Goal: Information Seeking & Learning: Learn about a topic

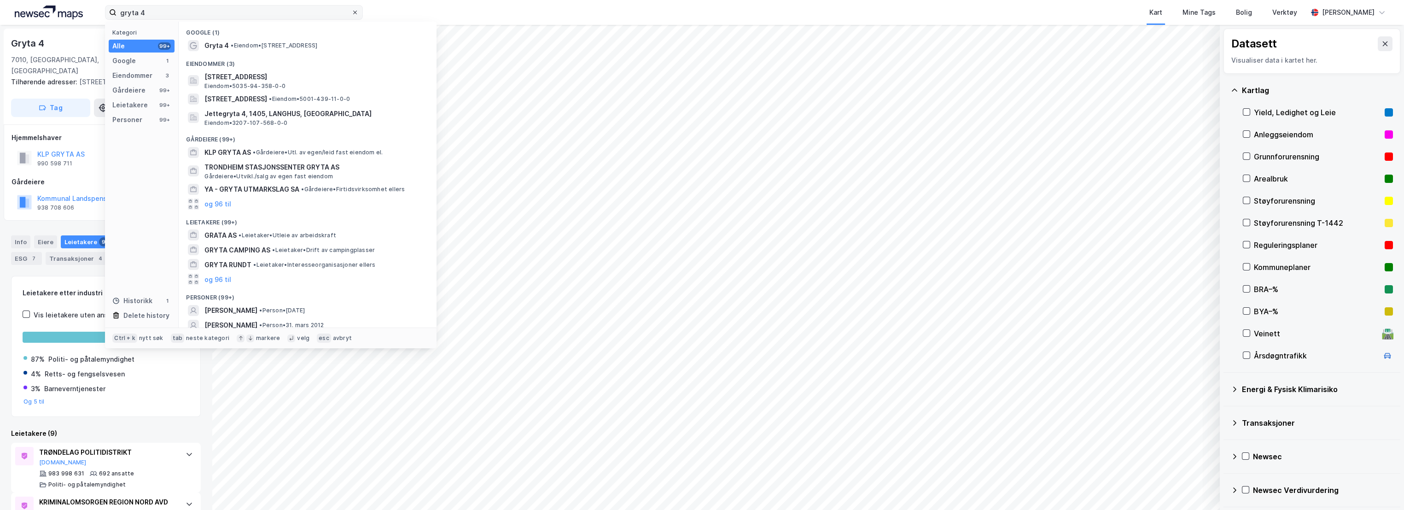
click at [357, 10] on icon at bounding box center [355, 13] width 6 height 6
click at [351, 9] on input "gryta 4" at bounding box center [234, 13] width 235 height 14
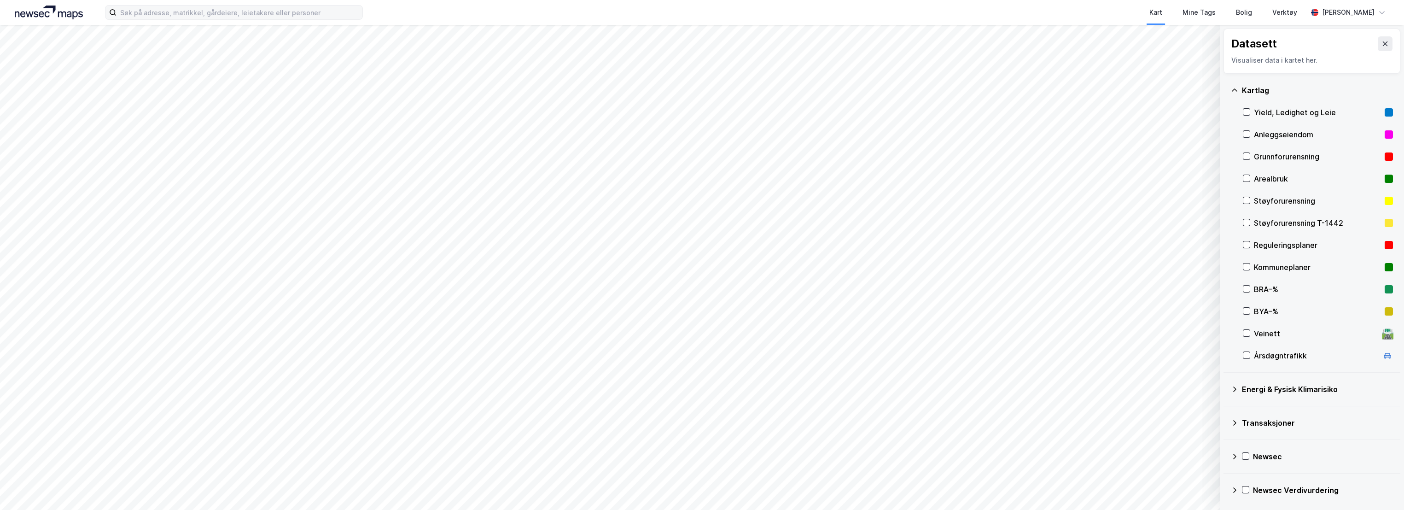
click at [384, 12] on div "Kart Mine Tags Bolig Verktøy Erlend Derås" at bounding box center [702, 12] width 1404 height 25
click at [1234, 89] on icon at bounding box center [1235, 89] width 6 height 3
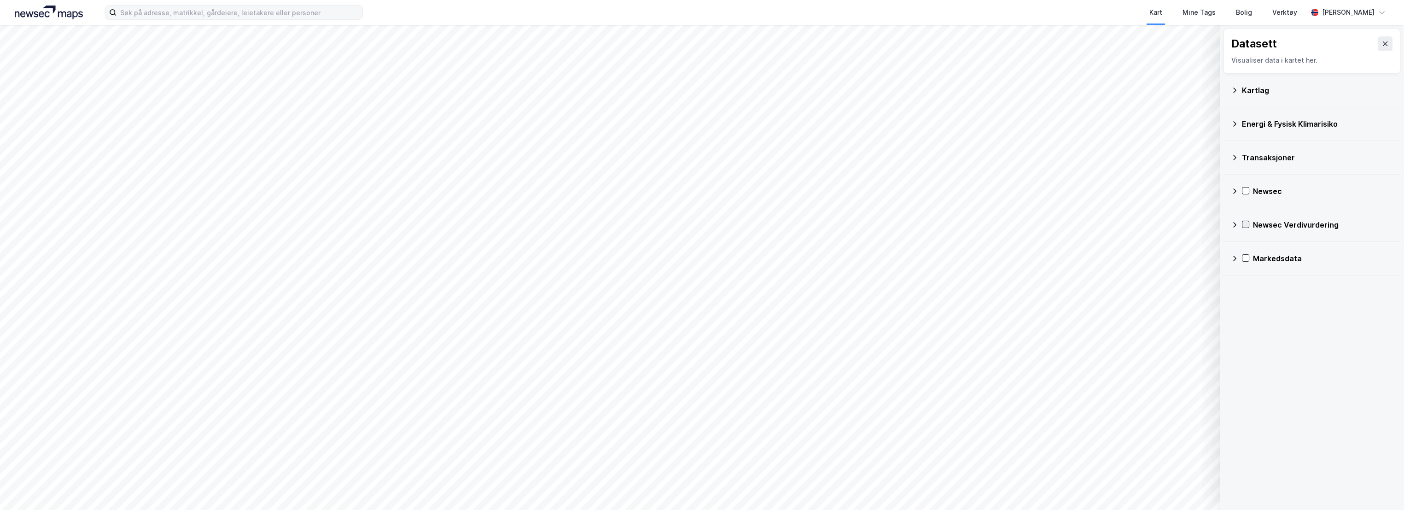
click at [1249, 225] on icon at bounding box center [1246, 224] width 6 height 6
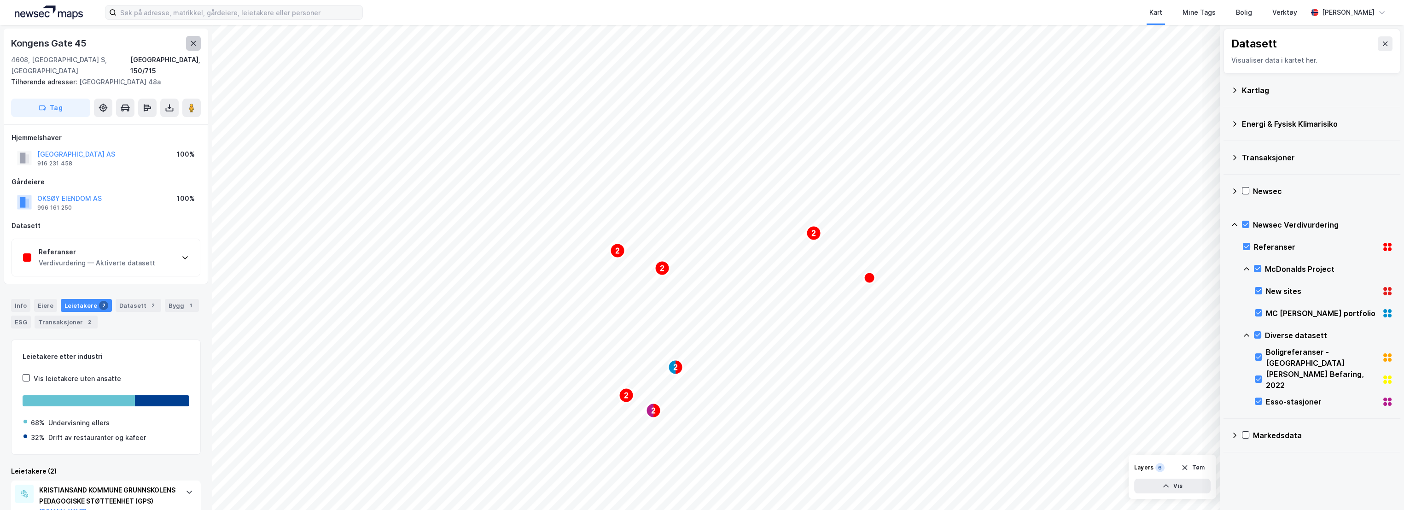
click at [196, 44] on icon at bounding box center [193, 43] width 7 height 7
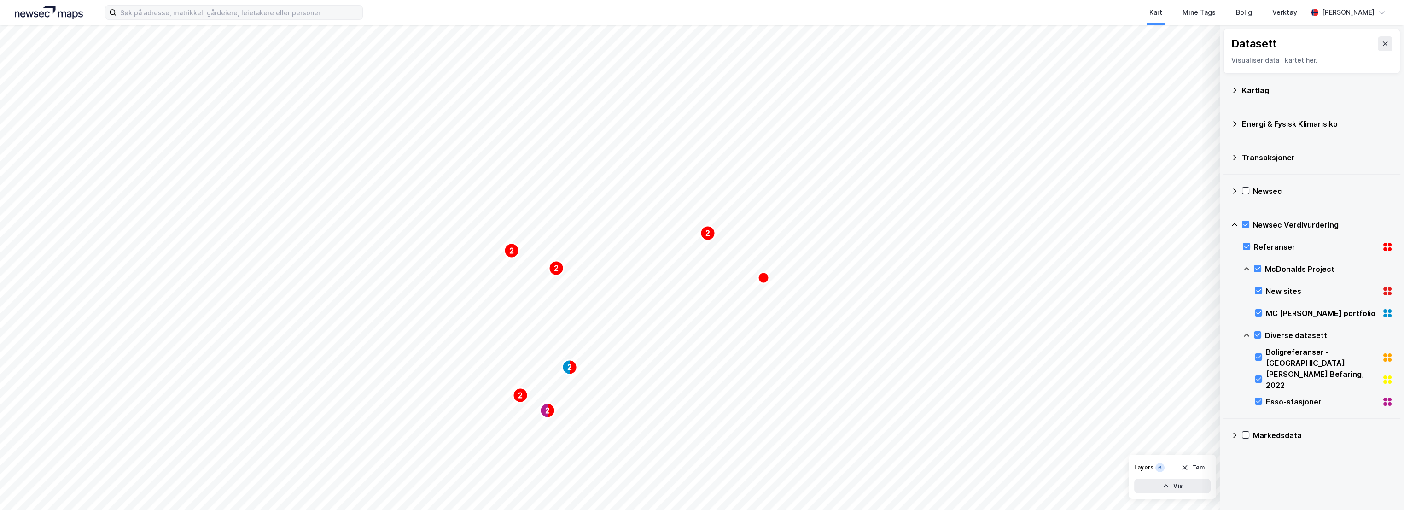
click at [211, 19] on label at bounding box center [234, 12] width 258 height 15
click at [211, 19] on input at bounding box center [240, 13] width 246 height 14
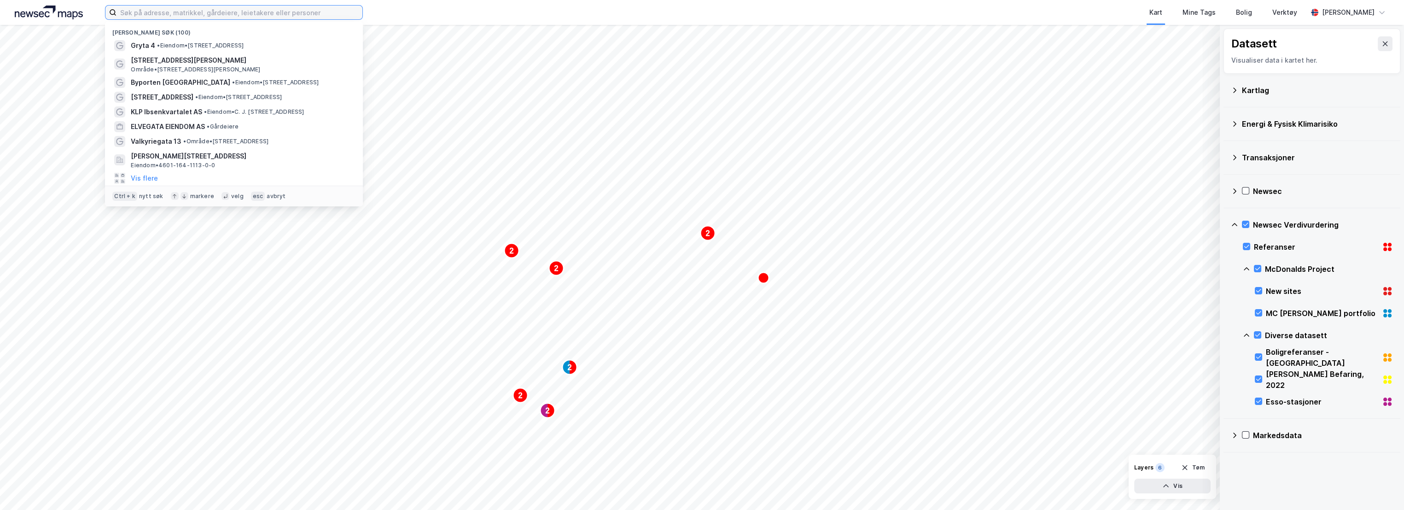
click at [214, 14] on input at bounding box center [240, 13] width 246 height 14
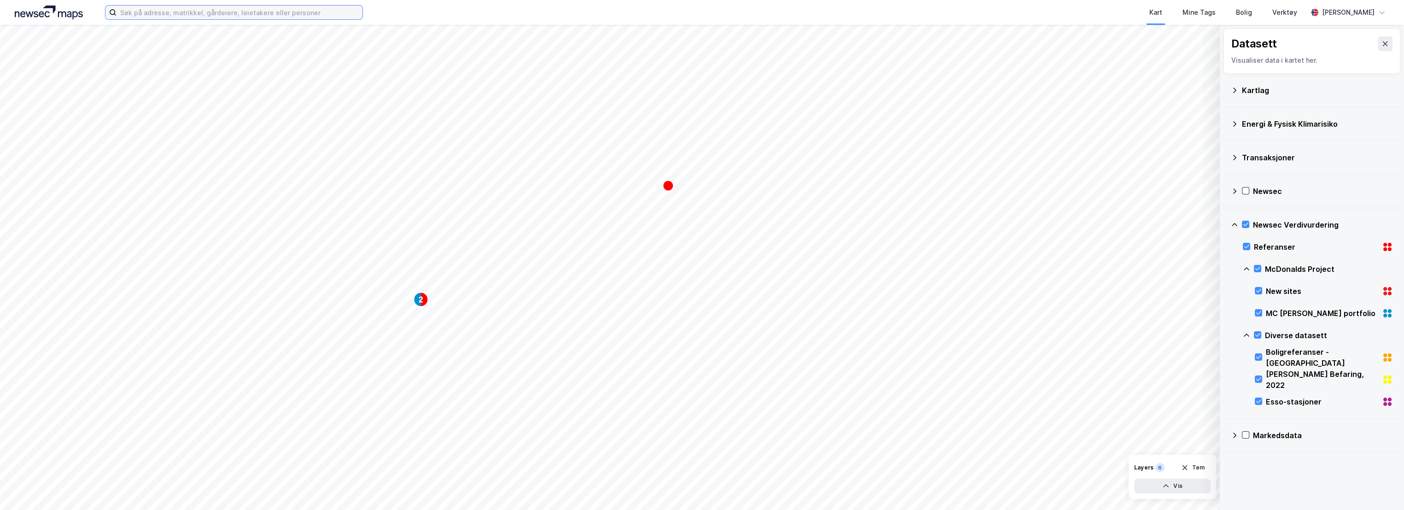
click at [184, 11] on input at bounding box center [240, 13] width 246 height 14
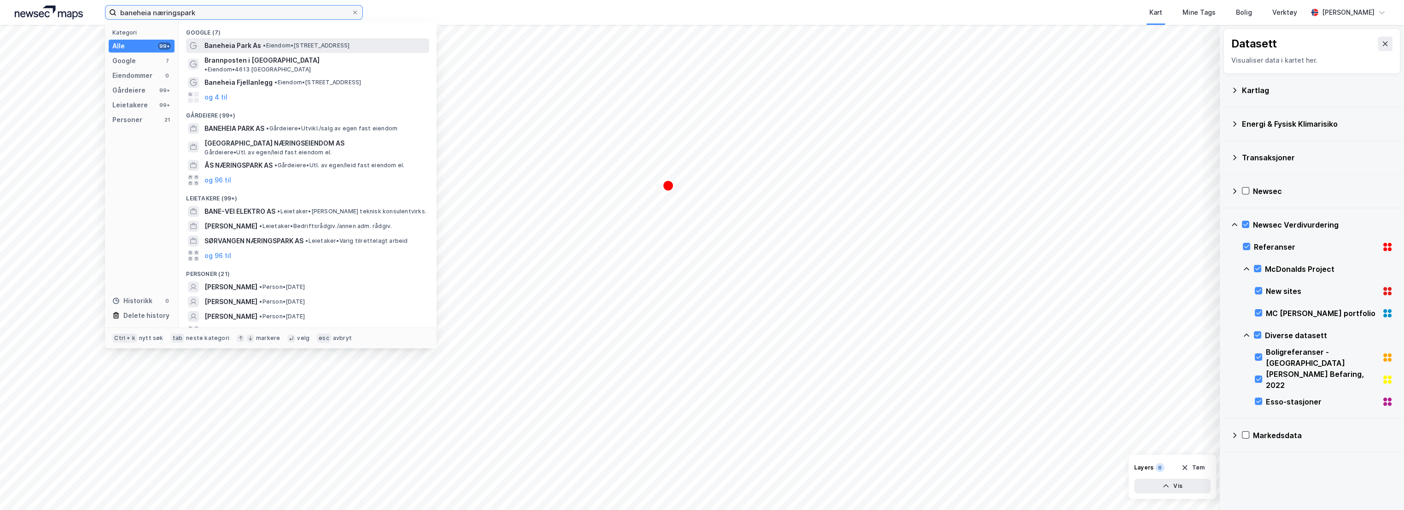
type input "baneheia næringspark"
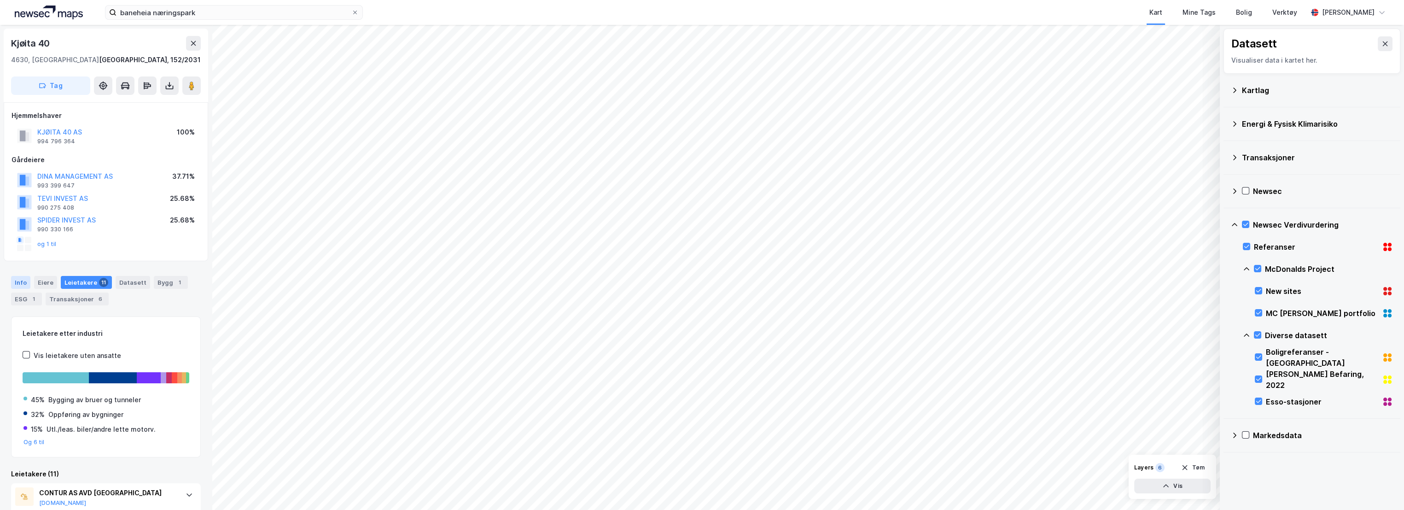
click at [23, 281] on div "Info" at bounding box center [20, 282] width 19 height 13
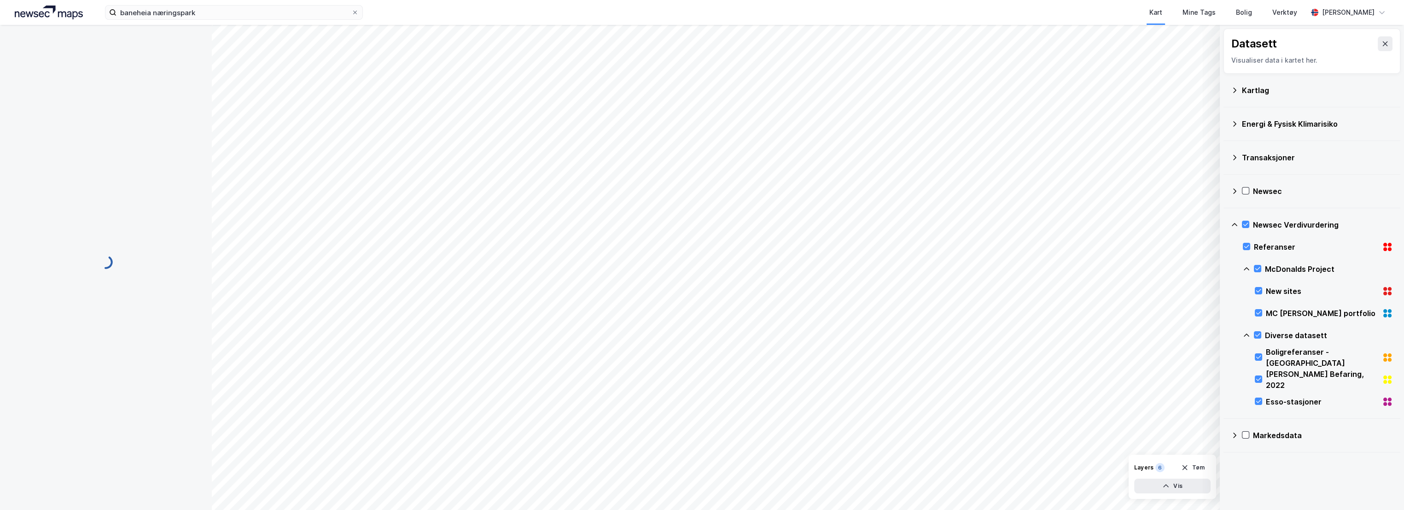
scroll to position [55, 0]
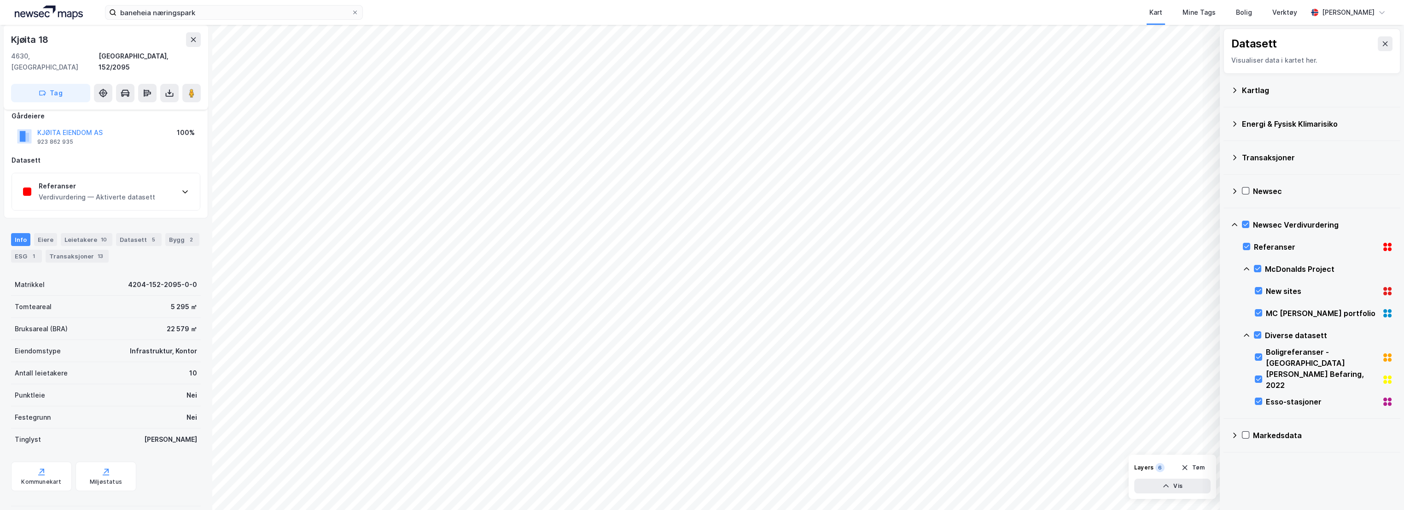
click at [104, 192] on div "Verdivurdering — Aktiverte datasett" at bounding box center [97, 197] width 117 height 11
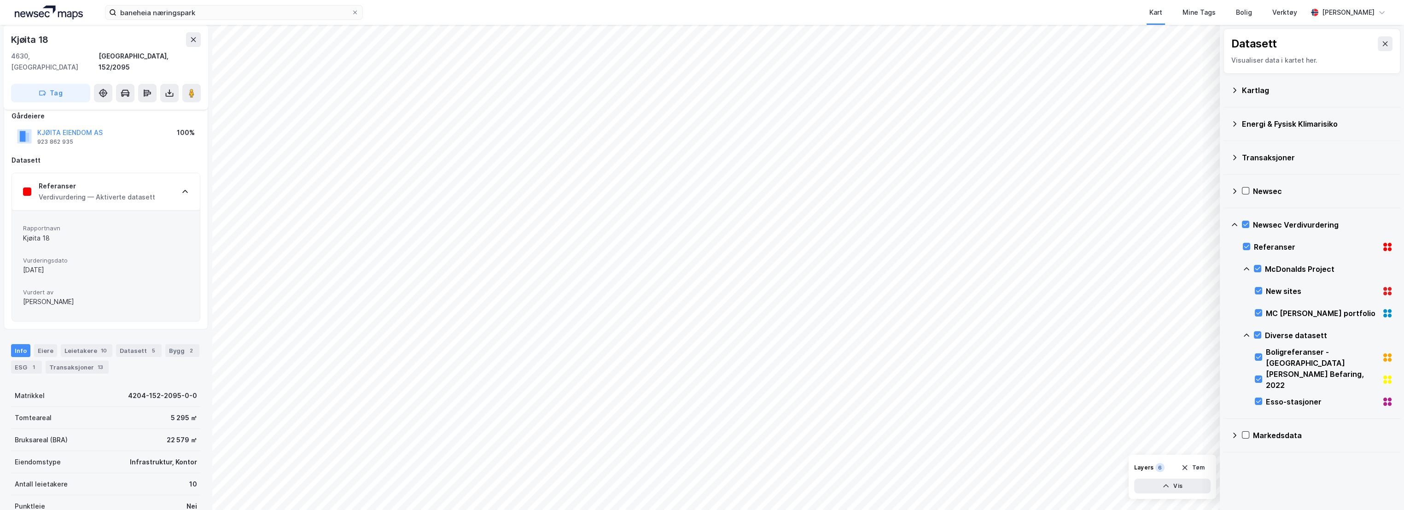
click at [121, 192] on div "Verdivurdering — Aktiverte datasett" at bounding box center [97, 197] width 117 height 11
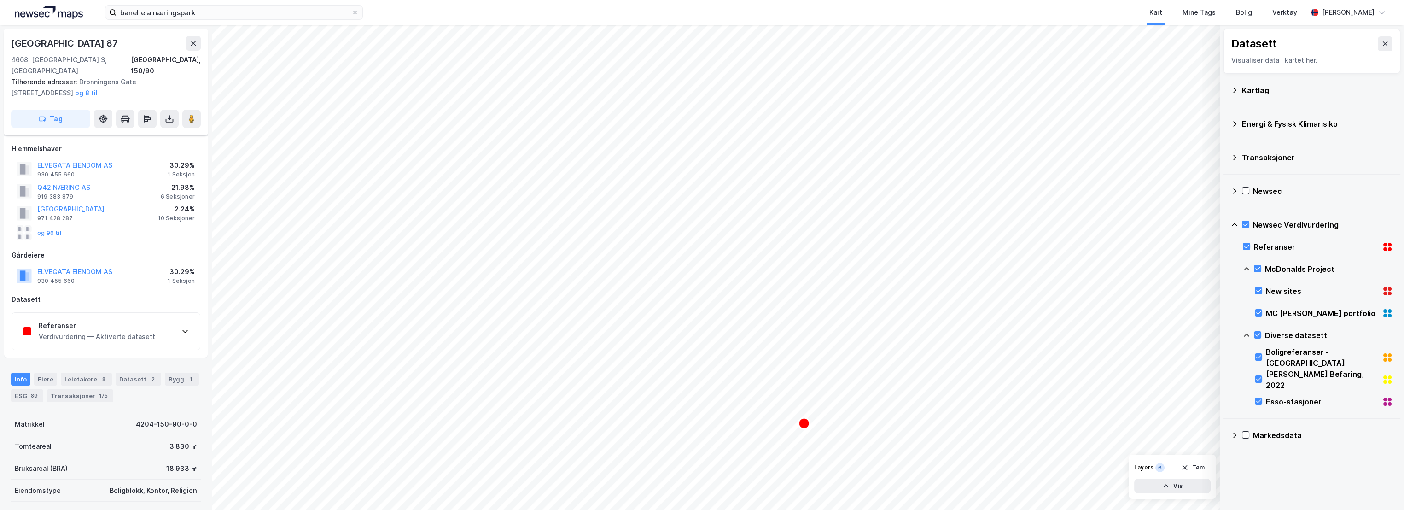
scroll to position [55, 0]
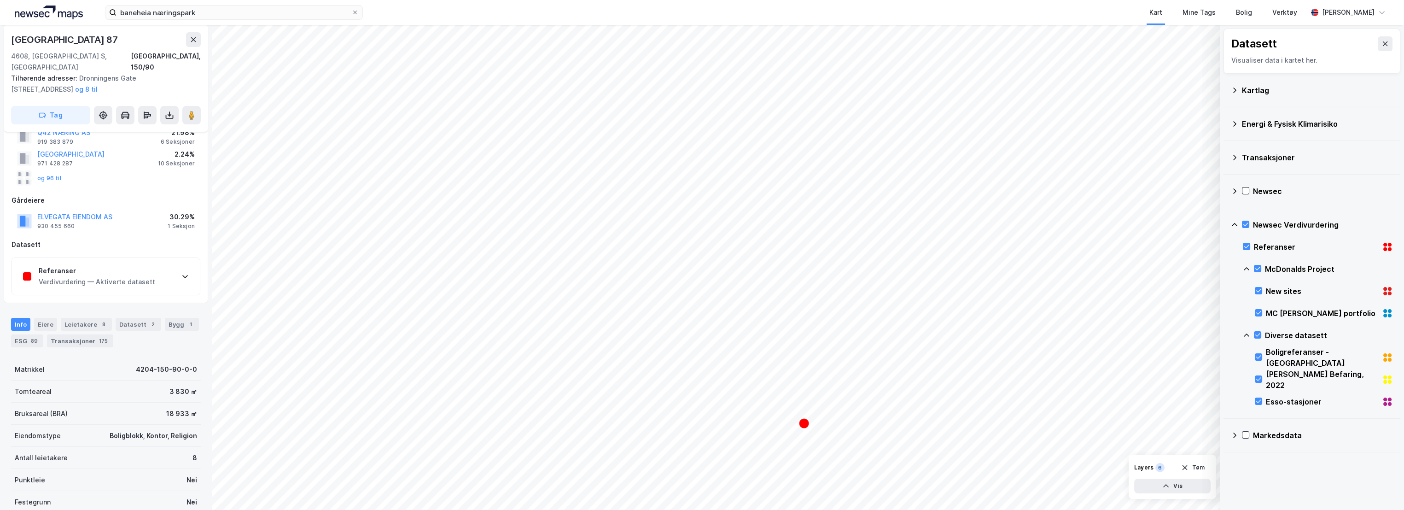
click at [115, 279] on div "Referanser Verdivurdering — Aktiverte datasett" at bounding box center [106, 276] width 188 height 37
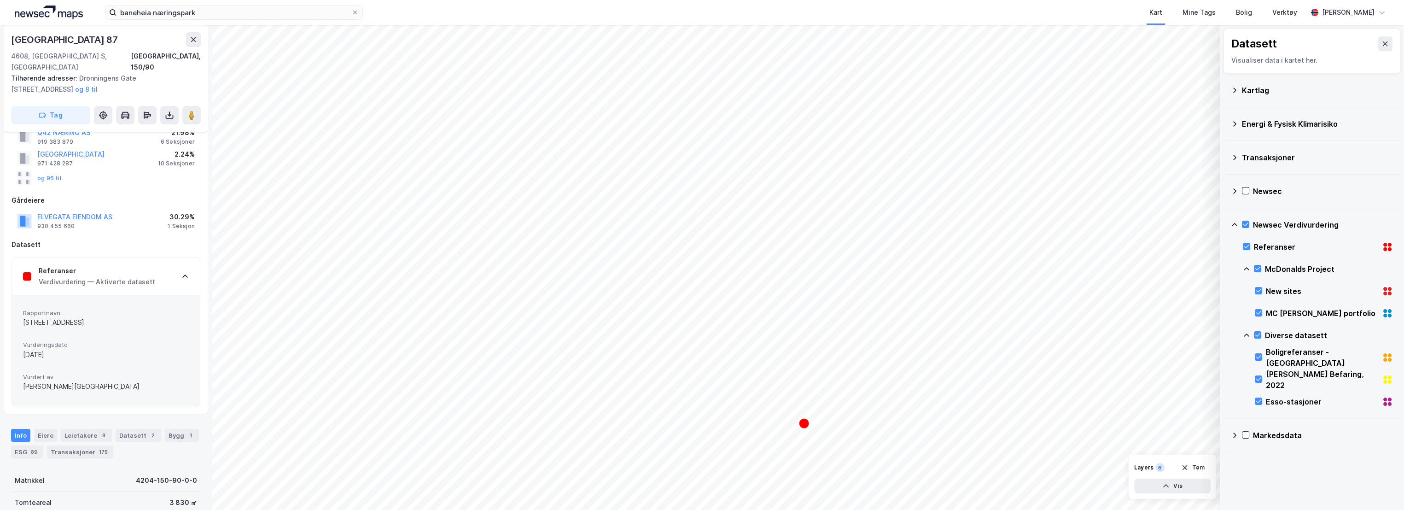
click at [129, 276] on div "Verdivurdering — Aktiverte datasett" at bounding box center [97, 281] width 117 height 11
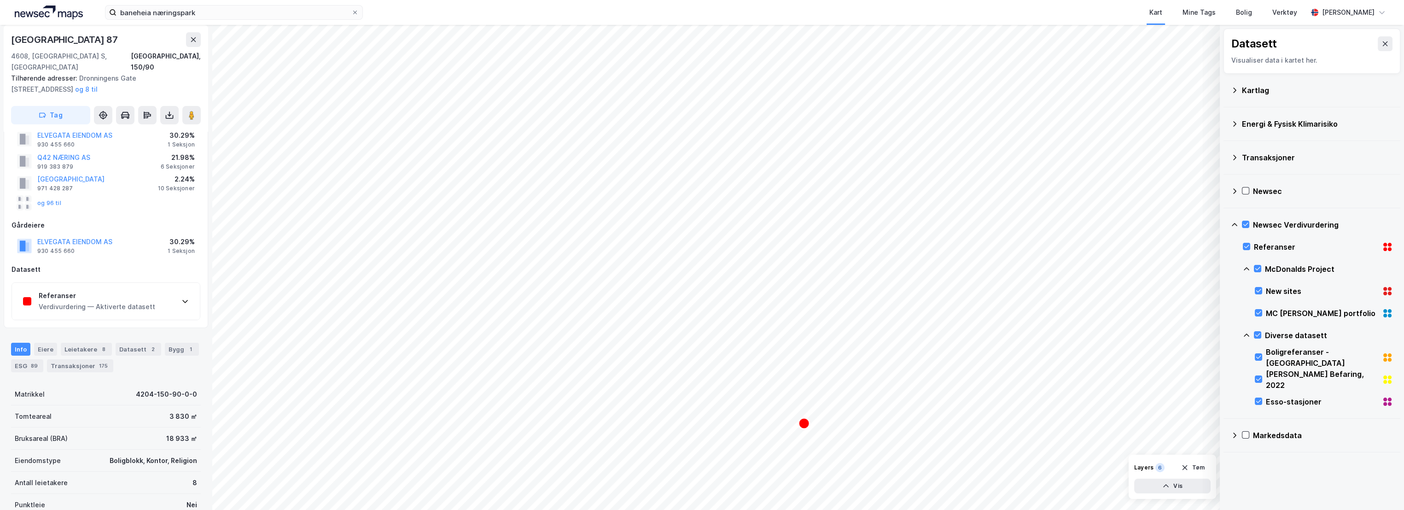
scroll to position [0, 0]
